Goal: Transaction & Acquisition: Purchase product/service

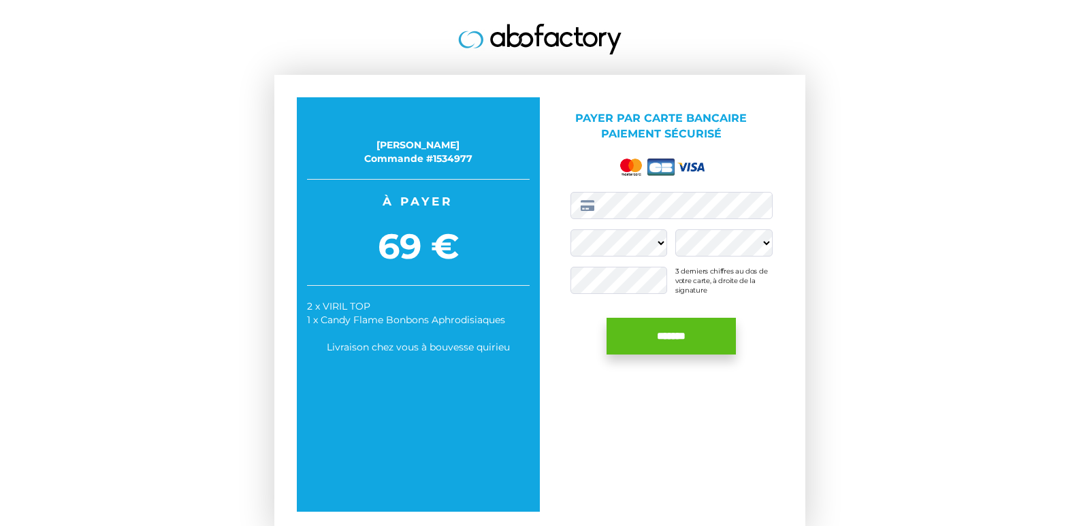
click at [662, 341] on input "*******" at bounding box center [671, 336] width 129 height 37
click at [660, 332] on input "*******" at bounding box center [671, 336] width 129 height 37
click at [678, 340] on input "*******" at bounding box center [671, 336] width 129 height 37
click at [675, 340] on input "*******" at bounding box center [671, 336] width 129 height 37
